Goal: Find specific page/section: Locate a particular part of the current website

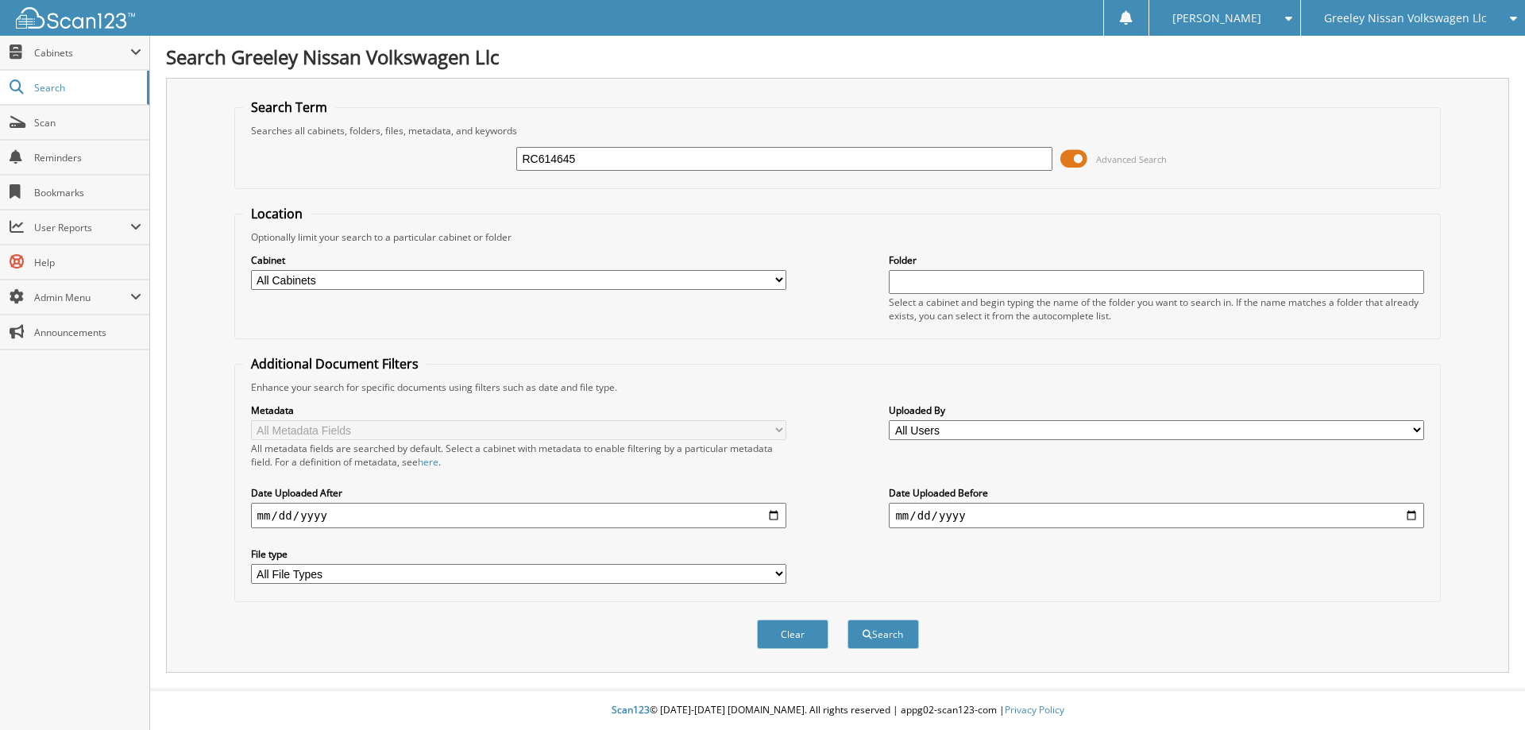
type input "RC614645"
click at [847, 619] on button "Search" at bounding box center [882, 633] width 71 height 29
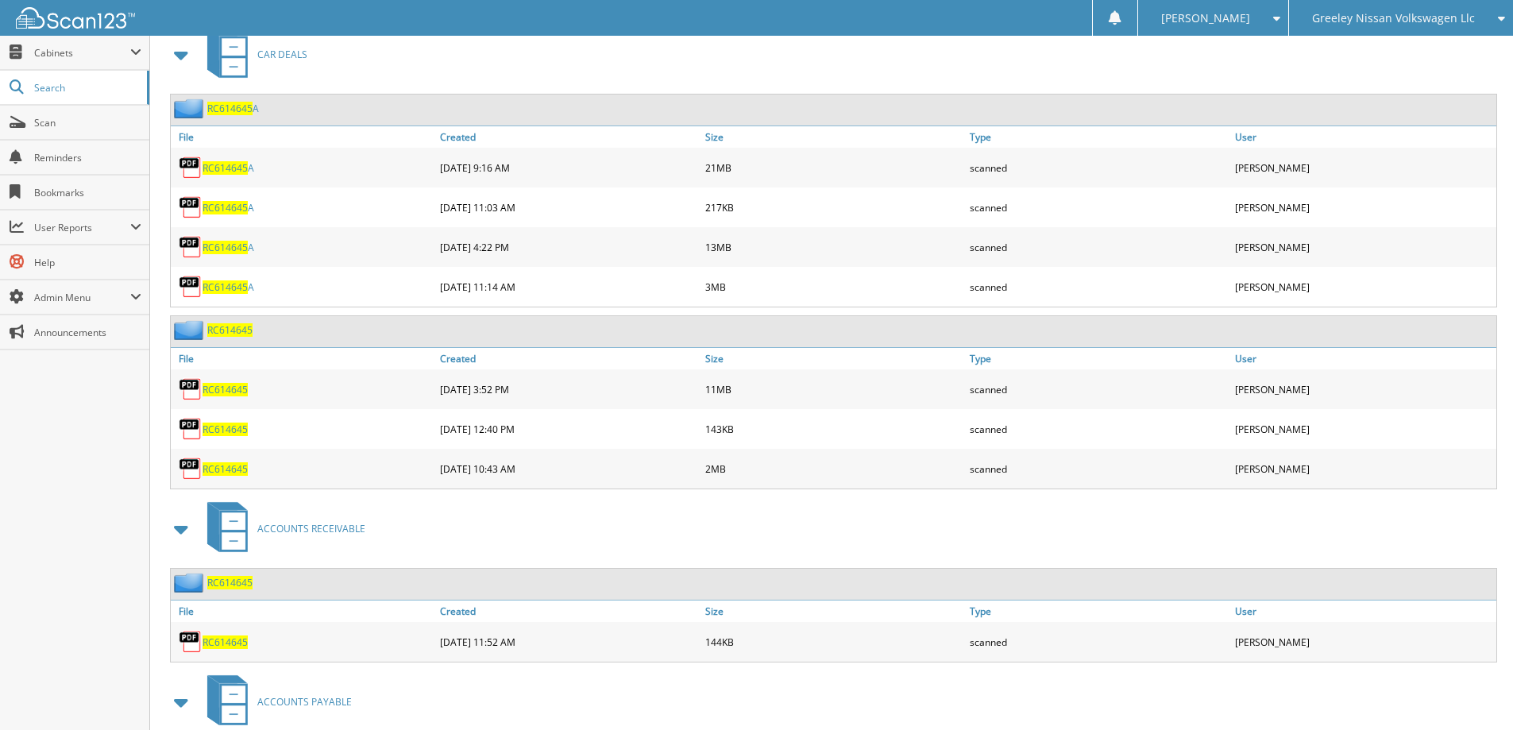
scroll to position [794, 0]
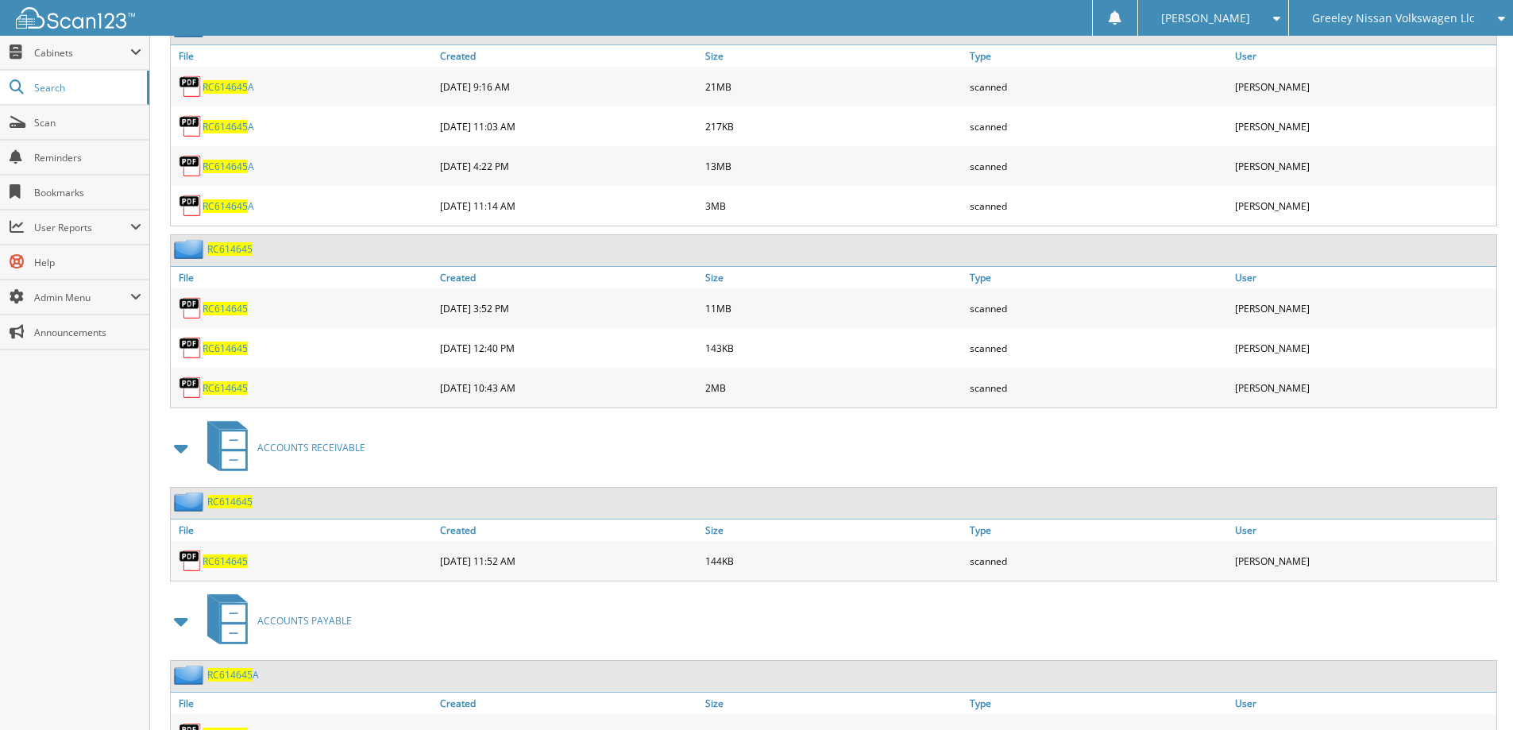
click at [235, 310] on span "RC614645" at bounding box center [224, 308] width 45 height 13
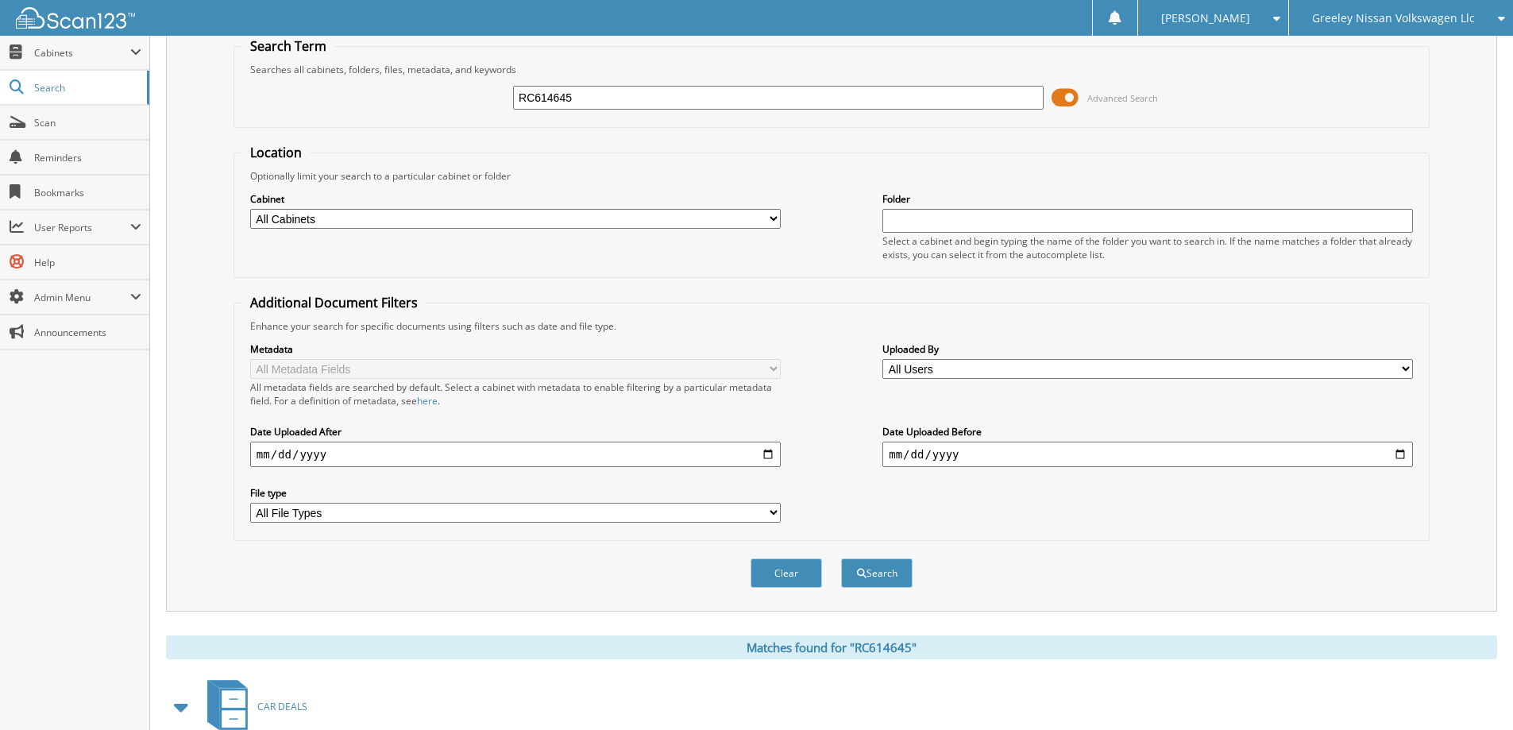
scroll to position [0, 0]
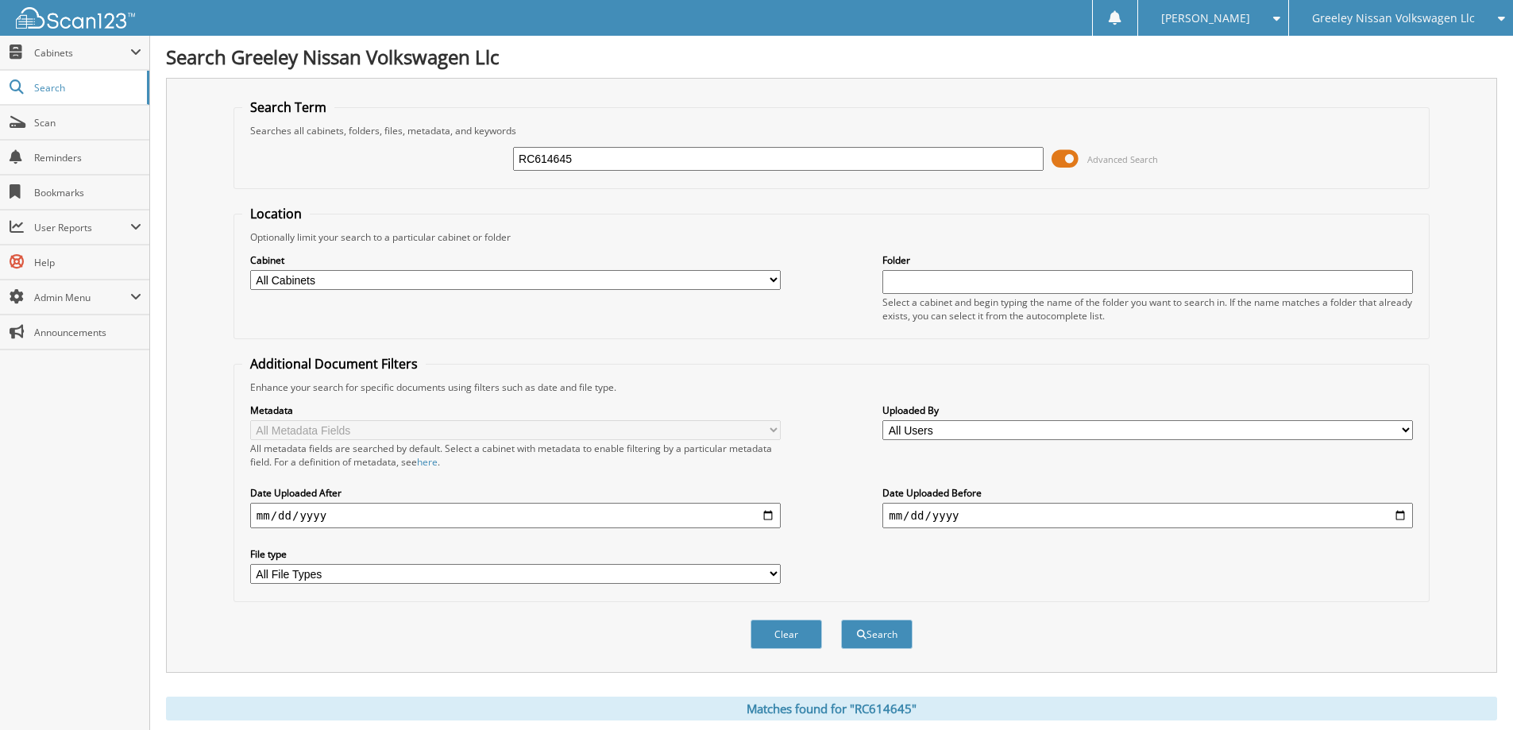
click at [581, 152] on input "RC614645" at bounding box center [778, 159] width 530 height 24
type input "RC501999"
click at [841, 619] on button "Search" at bounding box center [876, 633] width 71 height 29
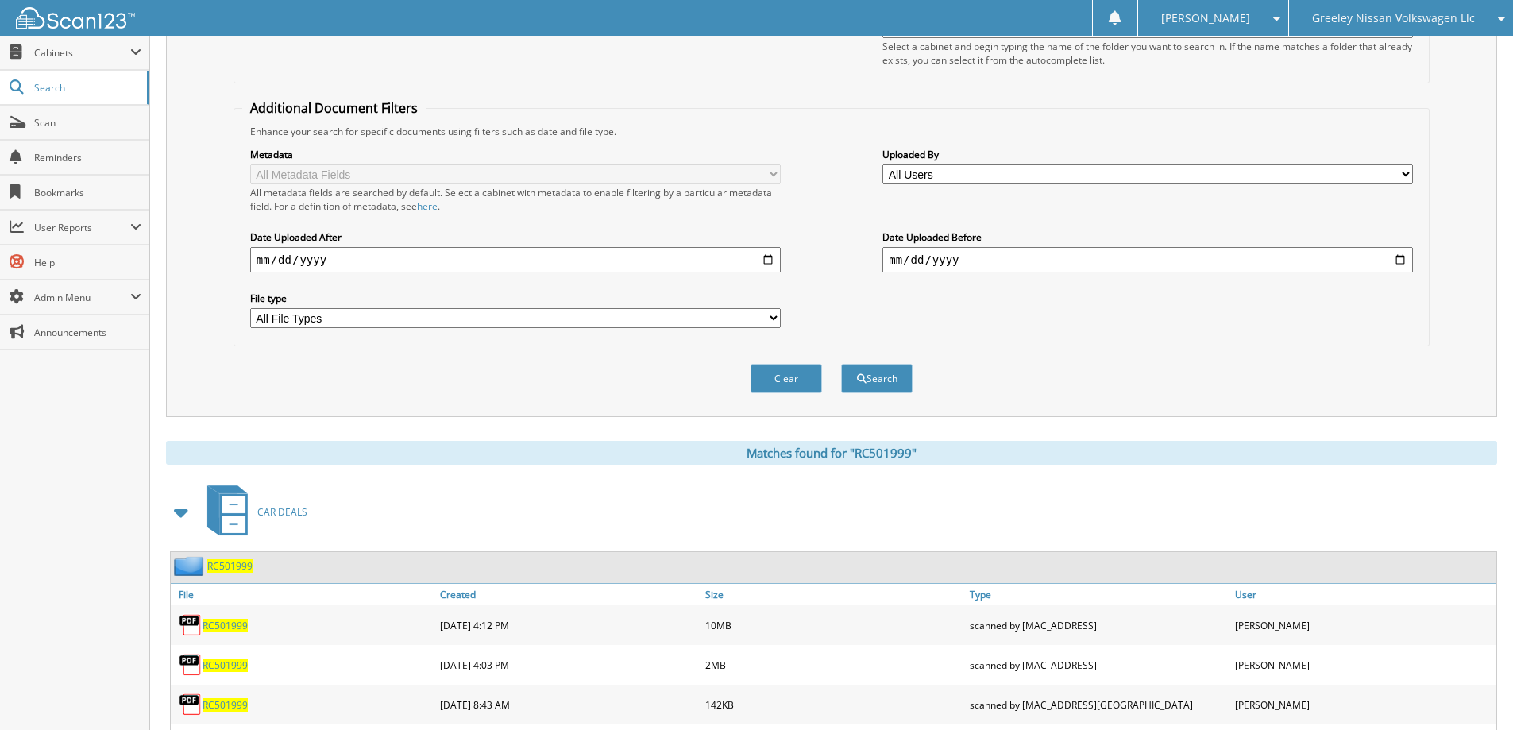
scroll to position [476, 0]
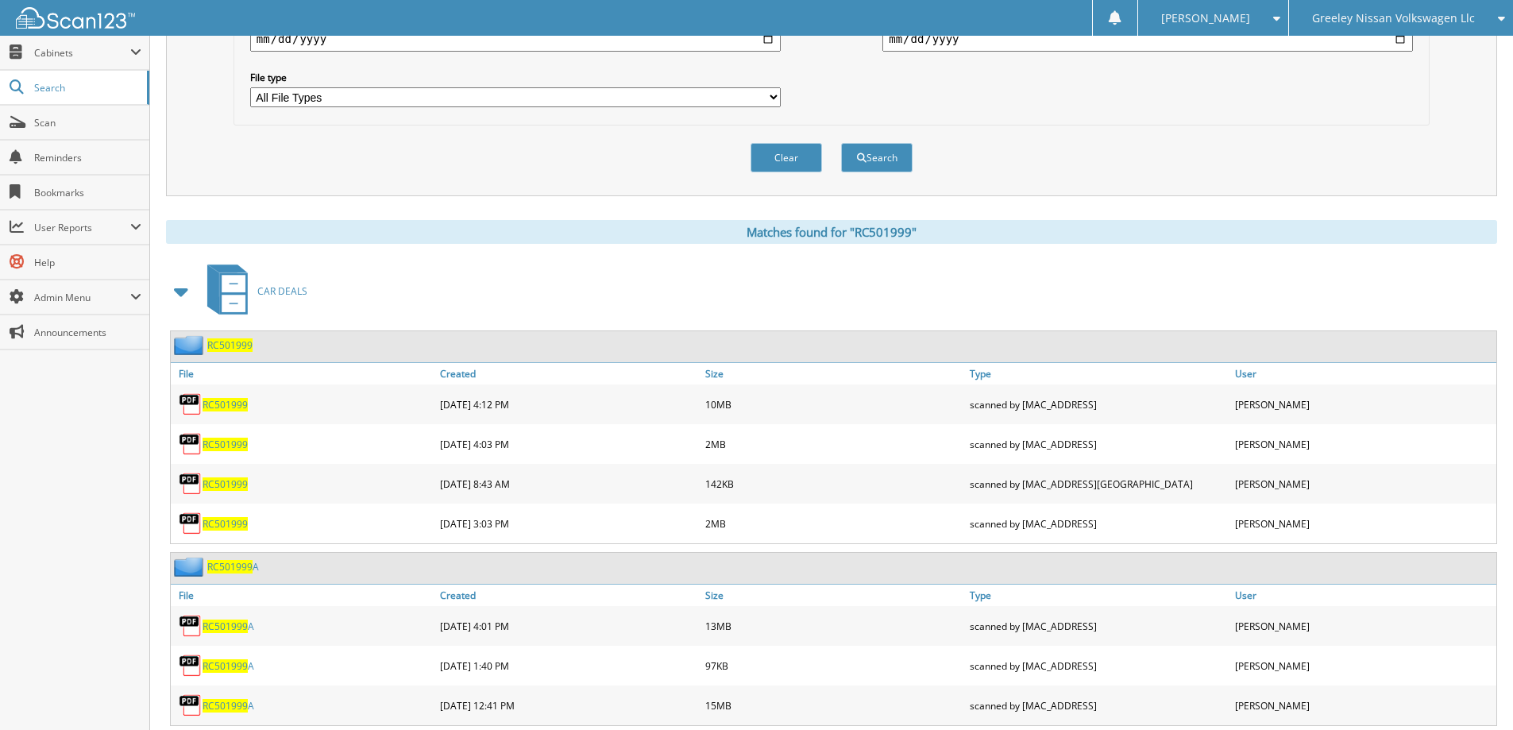
click at [223, 401] on span "RC501999" at bounding box center [224, 404] width 45 height 13
